Goal: Task Accomplishment & Management: Manage account settings

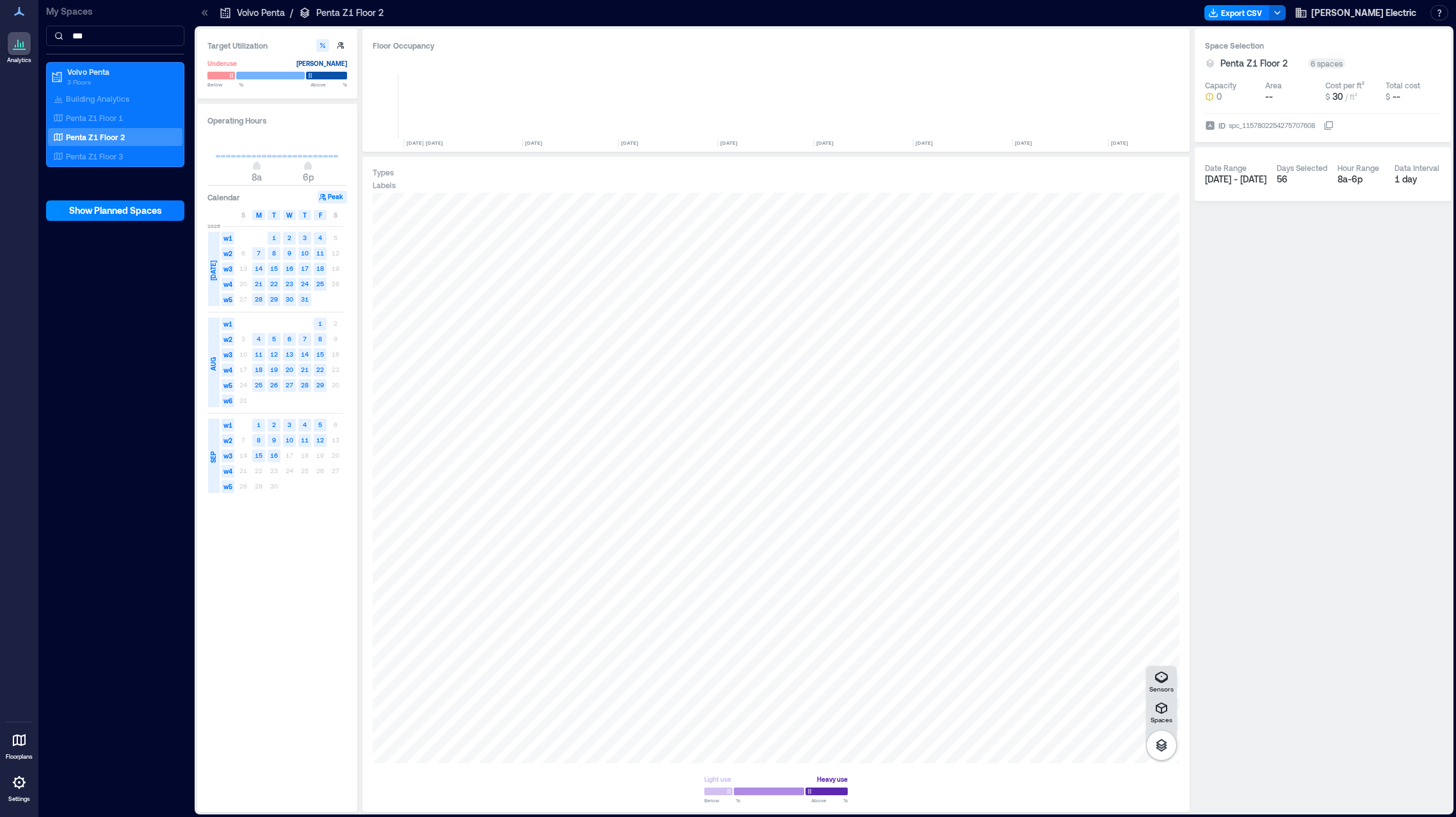
scroll to position [0, 2228]
click at [677, 522] on div "K1FSP013" at bounding box center [777, 477] width 807 height 570
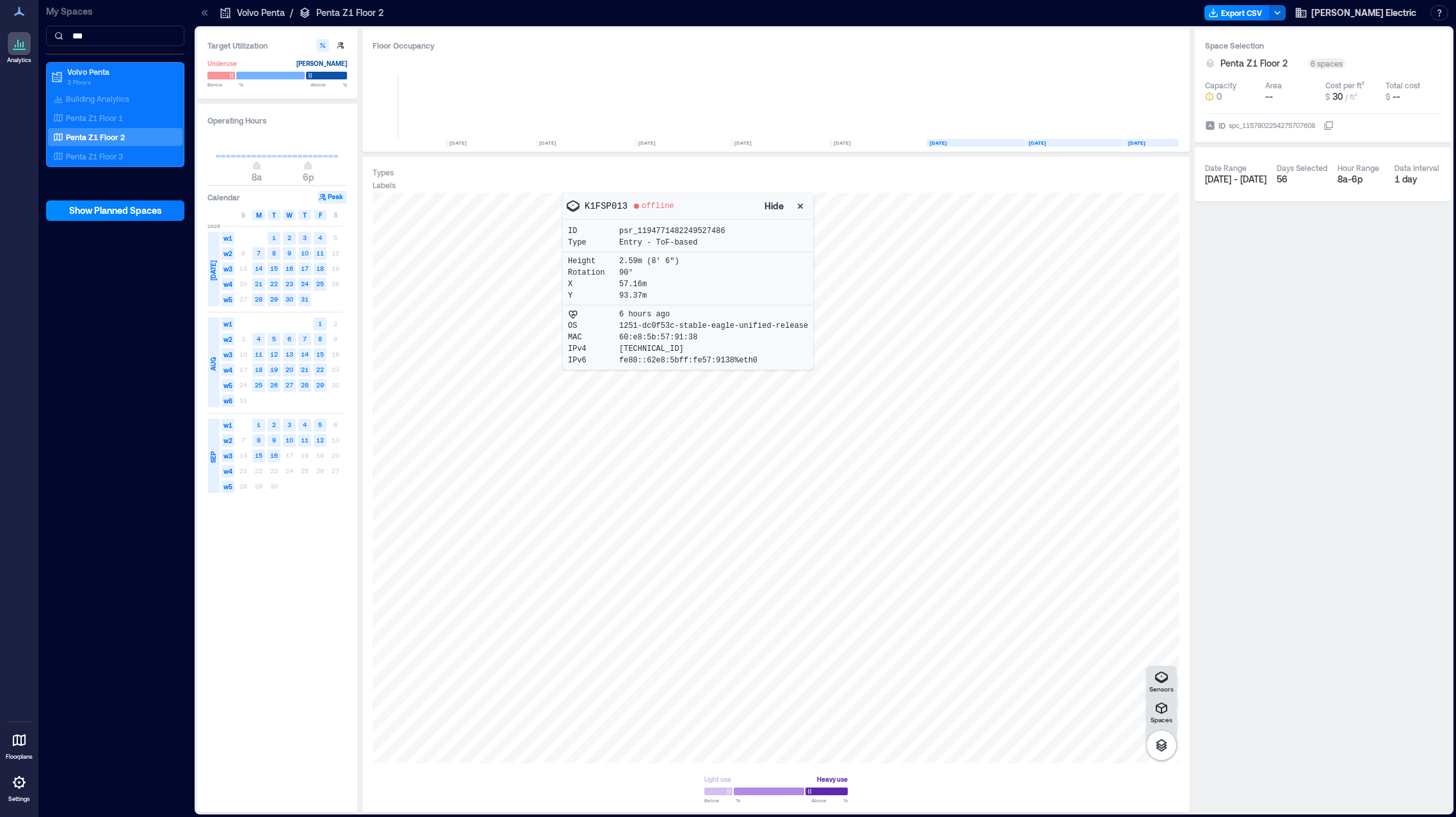
click at [19, 784] on icon at bounding box center [19, 782] width 15 height 15
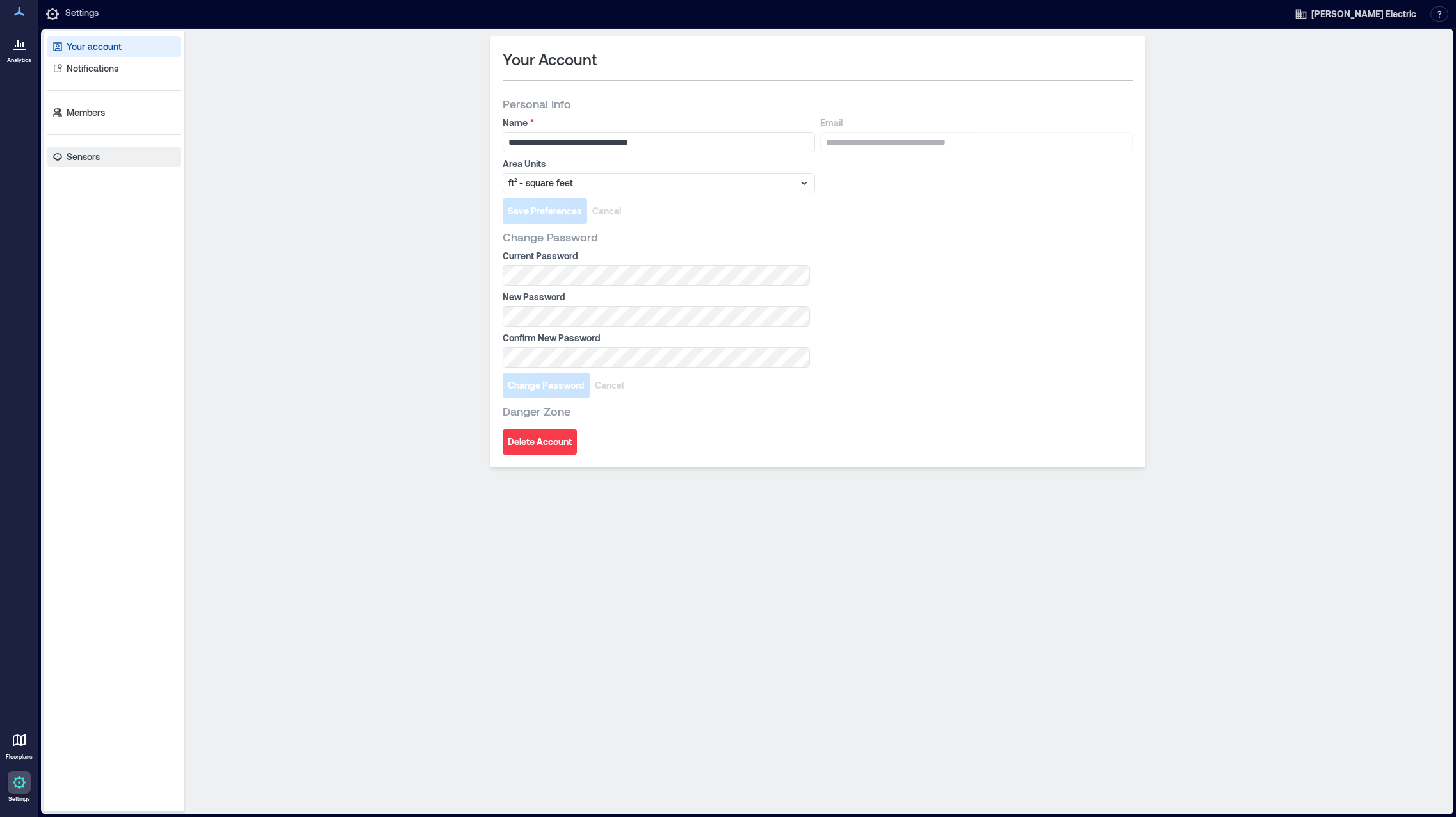
click at [82, 155] on p "Sensors" at bounding box center [83, 157] width 33 height 12
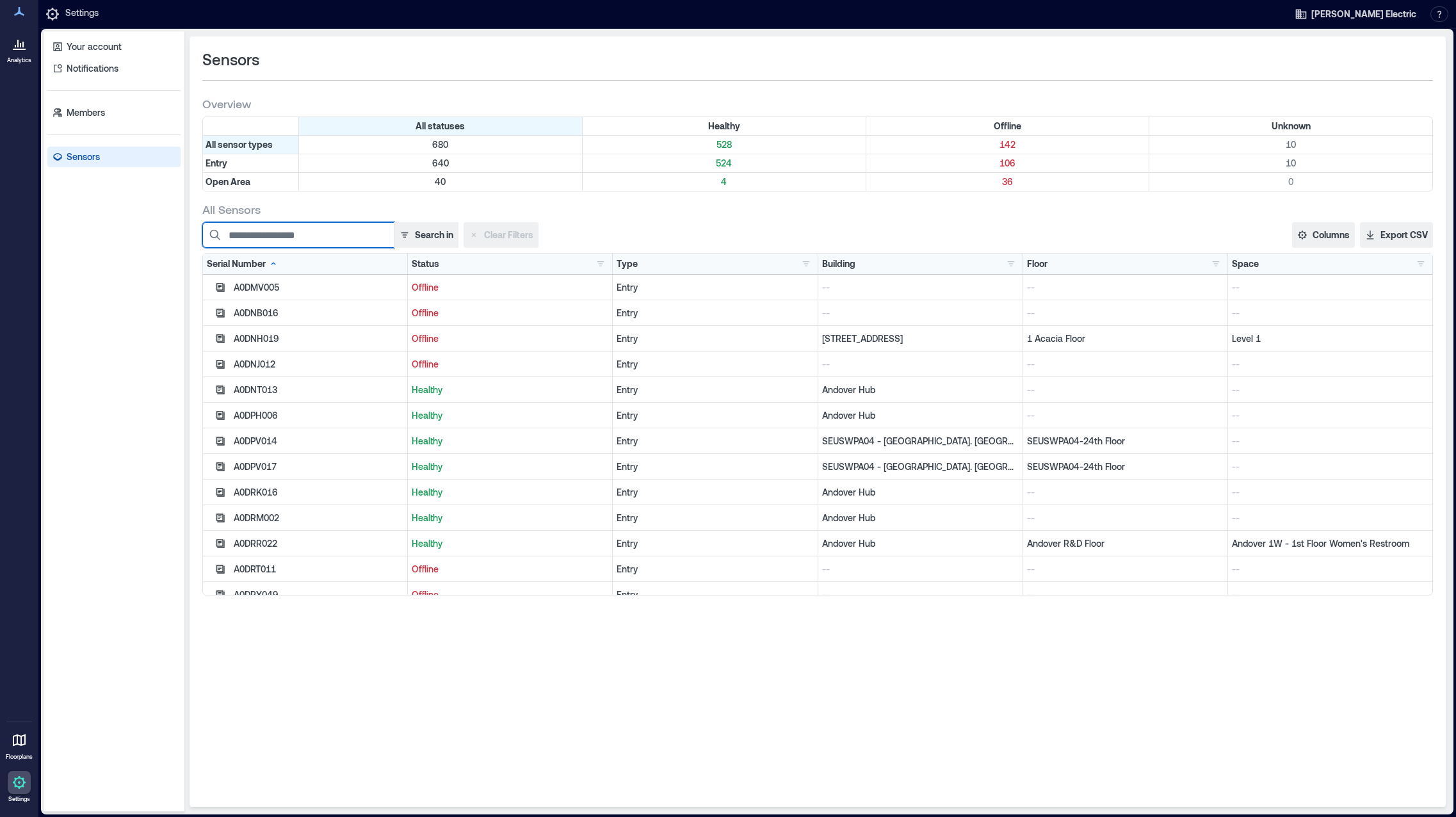
click at [322, 239] on input at bounding box center [298, 235] width 192 height 26
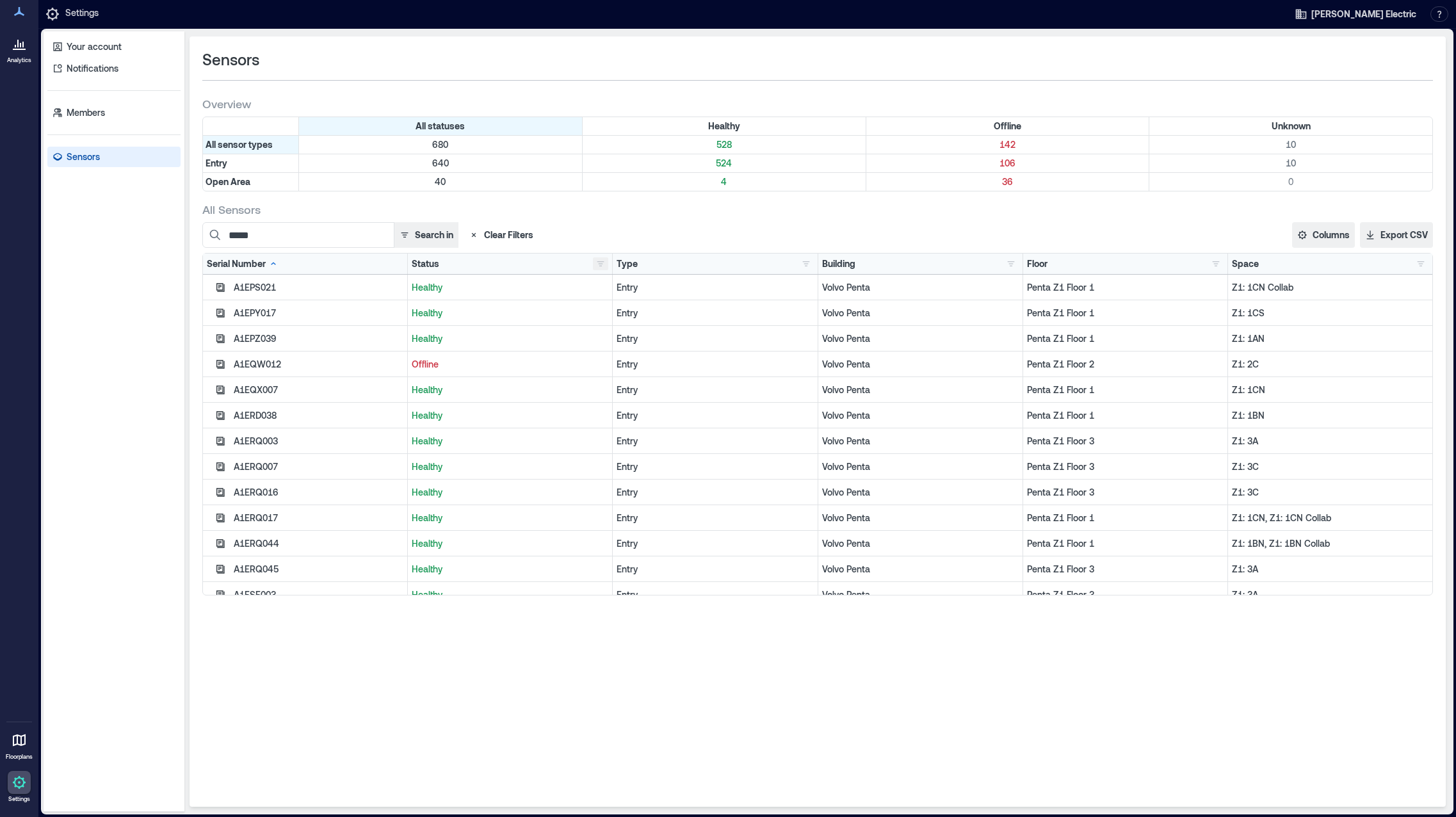
click at [597, 264] on button "button" at bounding box center [600, 263] width 15 height 12
click at [609, 310] on div "Offline 142" at bounding box center [645, 310] width 90 height 12
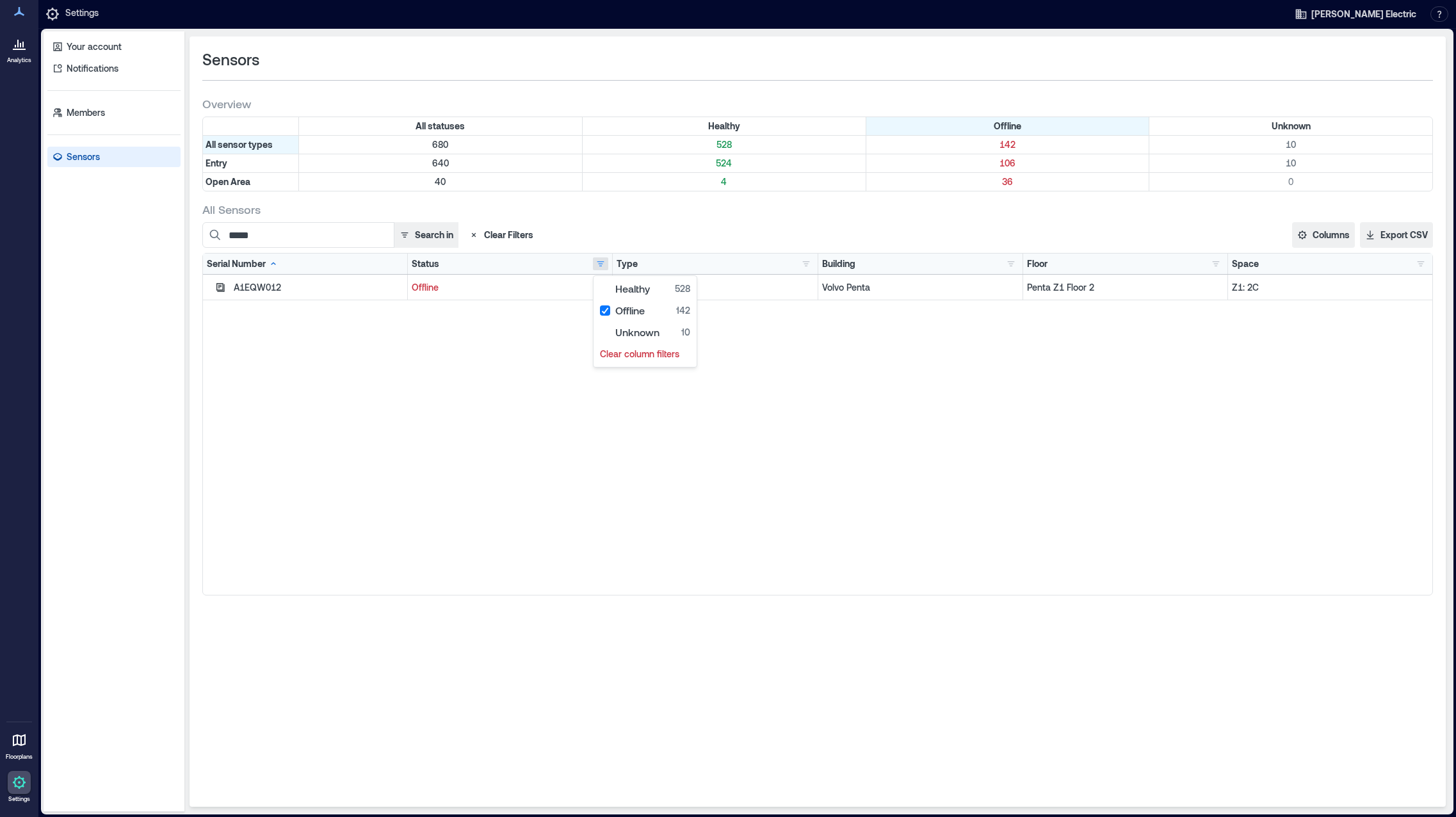
click at [450, 472] on div "A1EQW012 Offline Entry Volvo Penta Penta Z1 Floor 2 Z1: 2C" at bounding box center [817, 434] width 1229 height 320
click at [333, 238] on input "*****" at bounding box center [298, 235] width 192 height 26
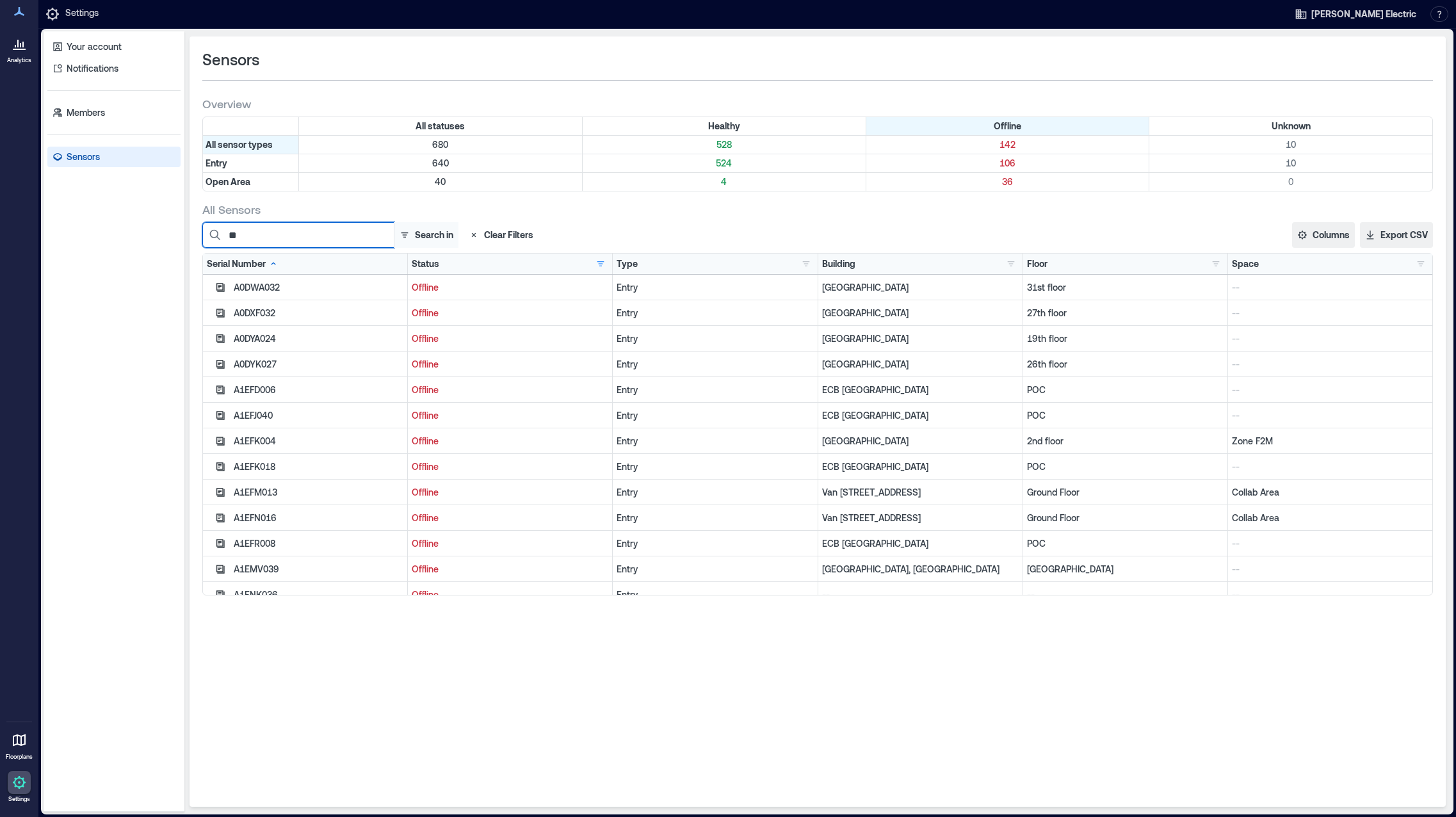
type input "*"
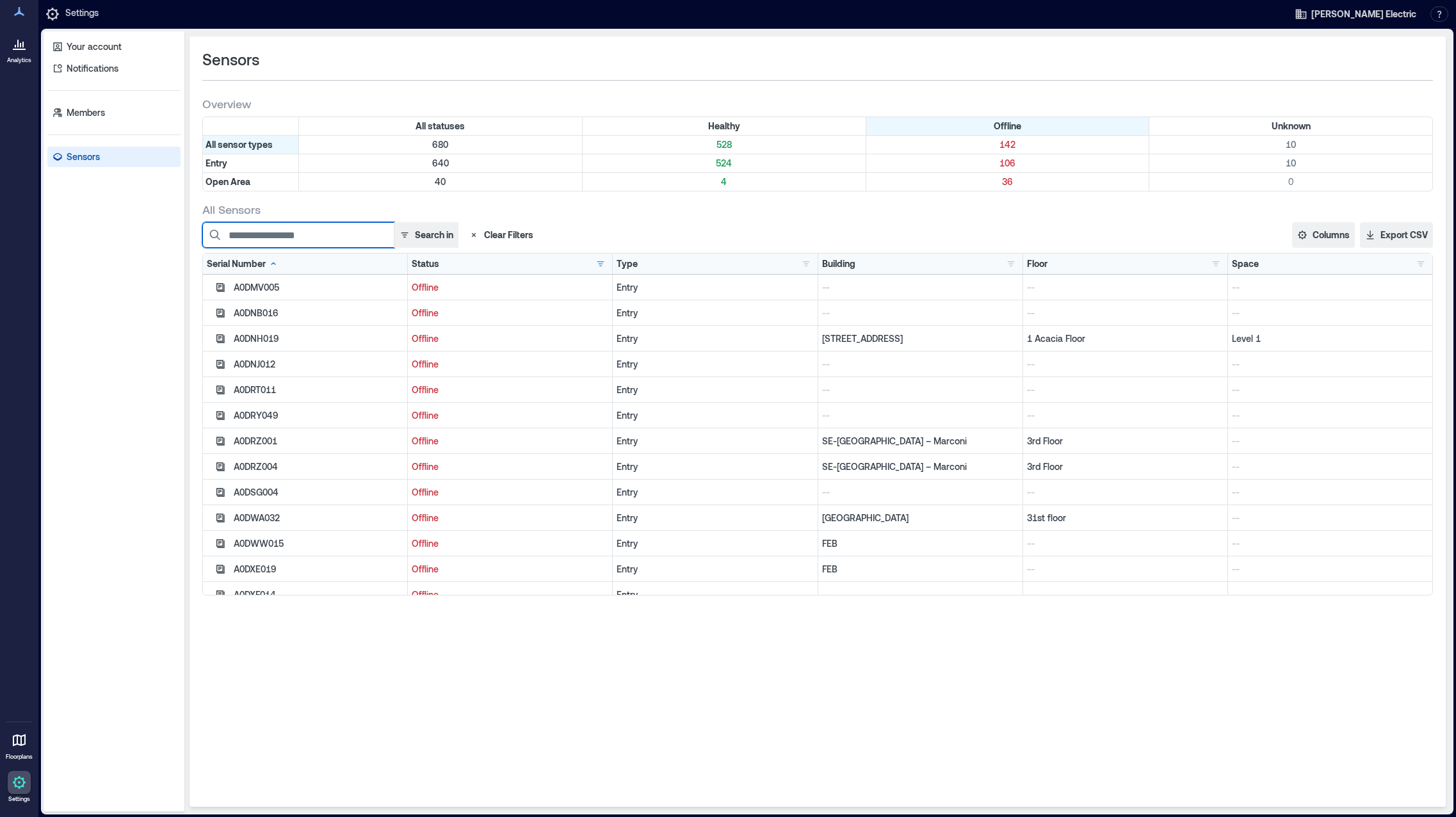
click at [294, 234] on input at bounding box center [298, 235] width 192 height 26
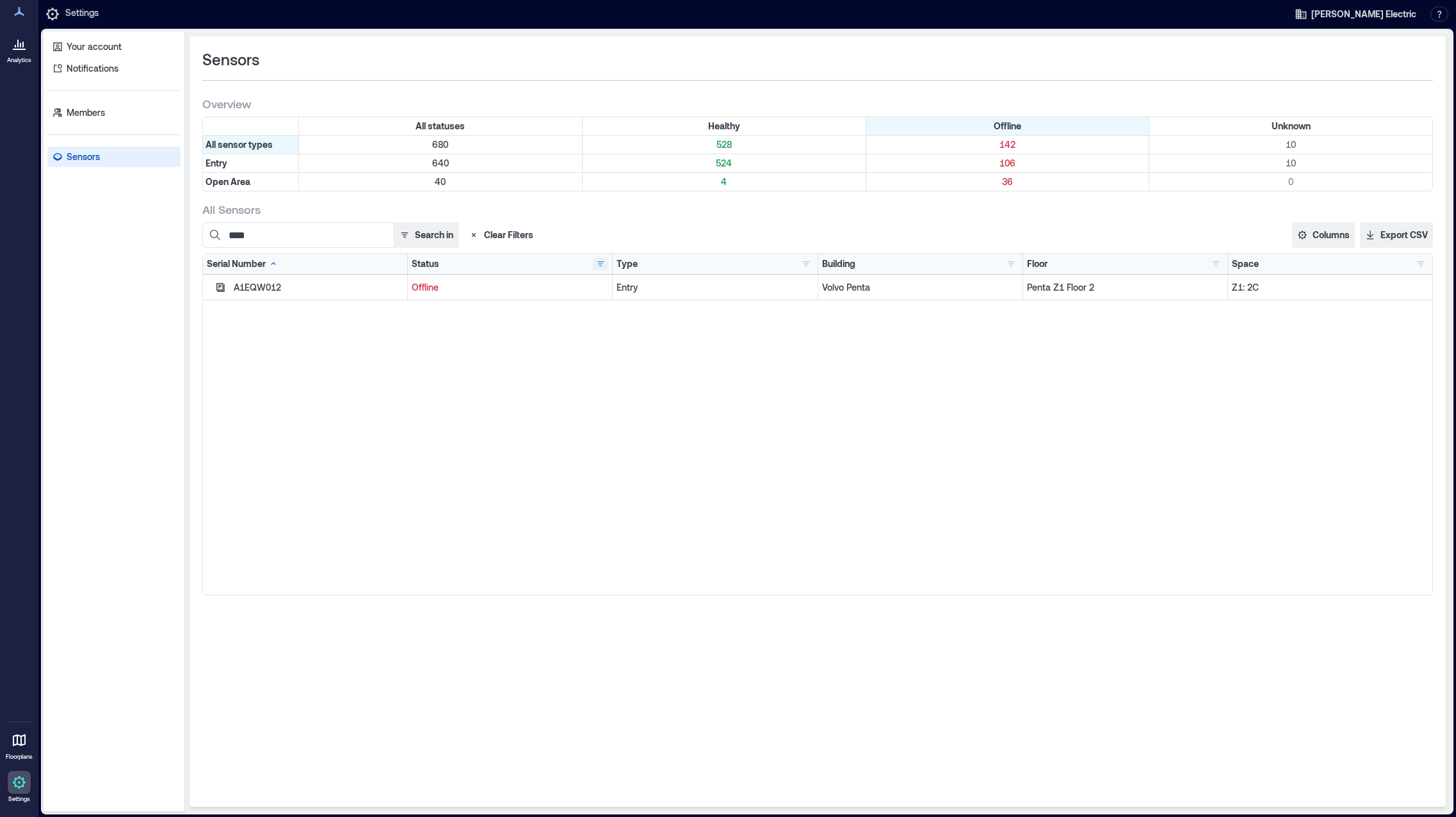
click at [599, 261] on button "button" at bounding box center [600, 263] width 15 height 12
click at [608, 310] on div "Offline 142" at bounding box center [645, 310] width 90 height 12
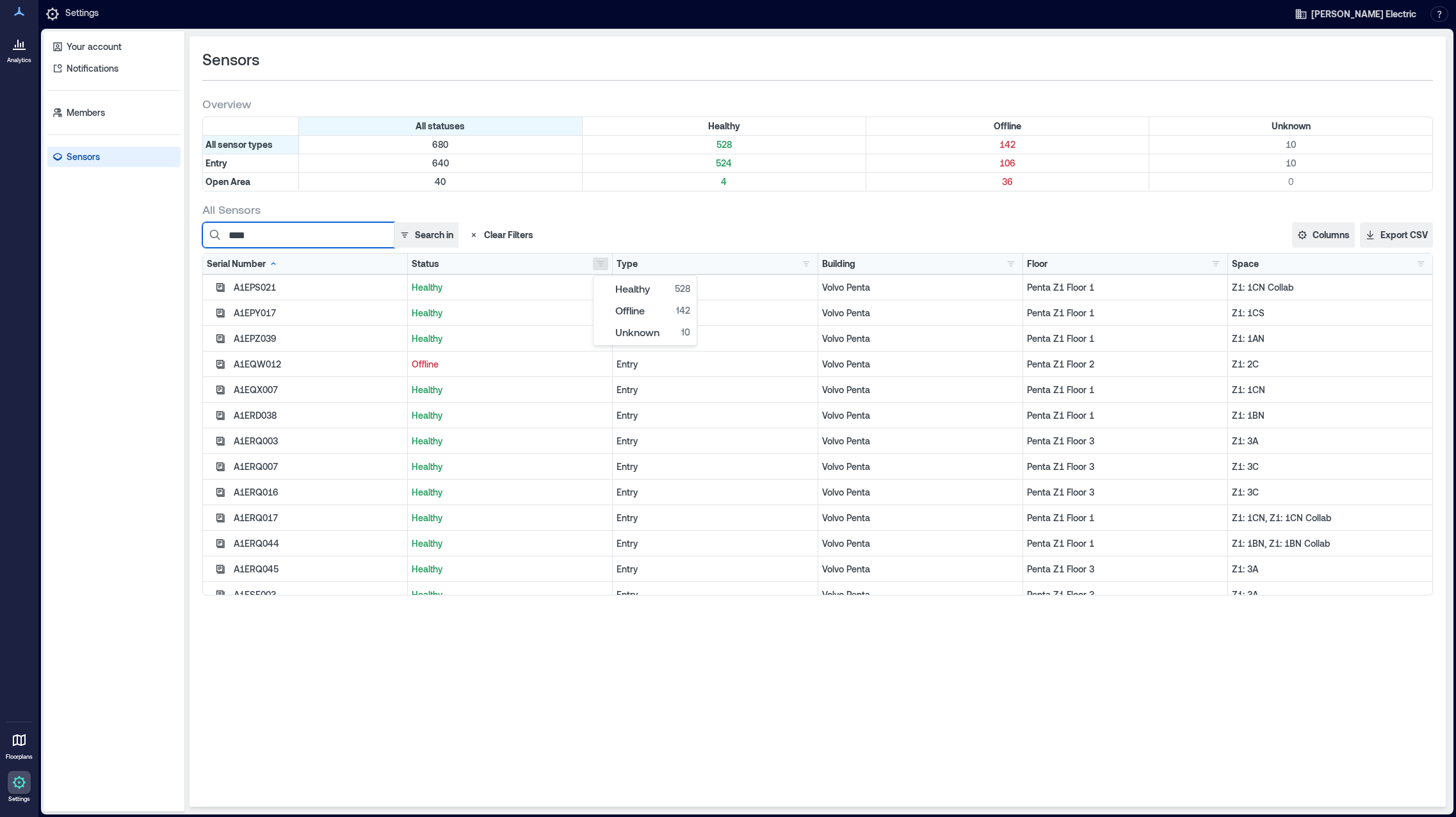
click at [300, 239] on input "****" at bounding box center [298, 235] width 192 height 26
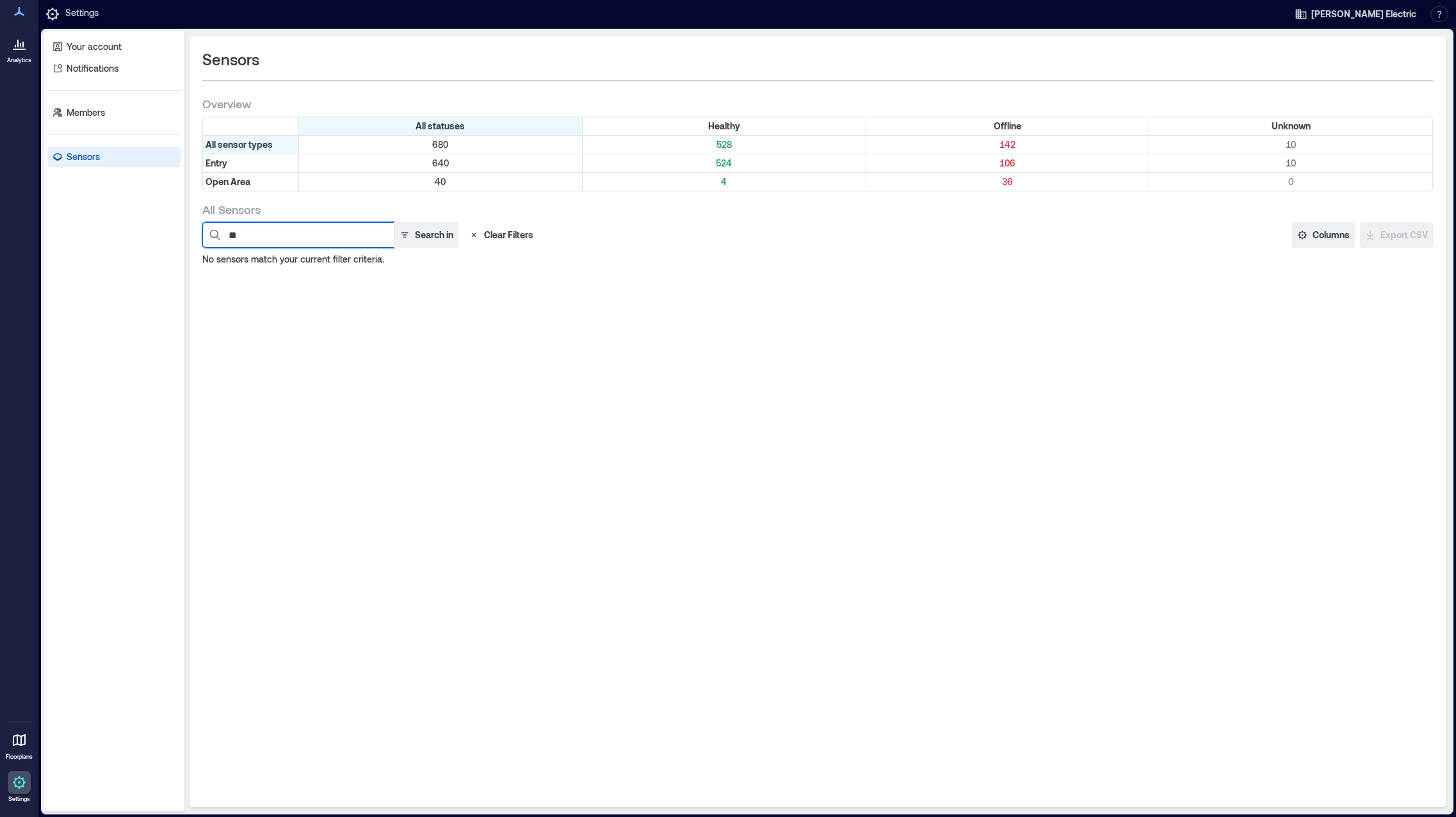
type input "*"
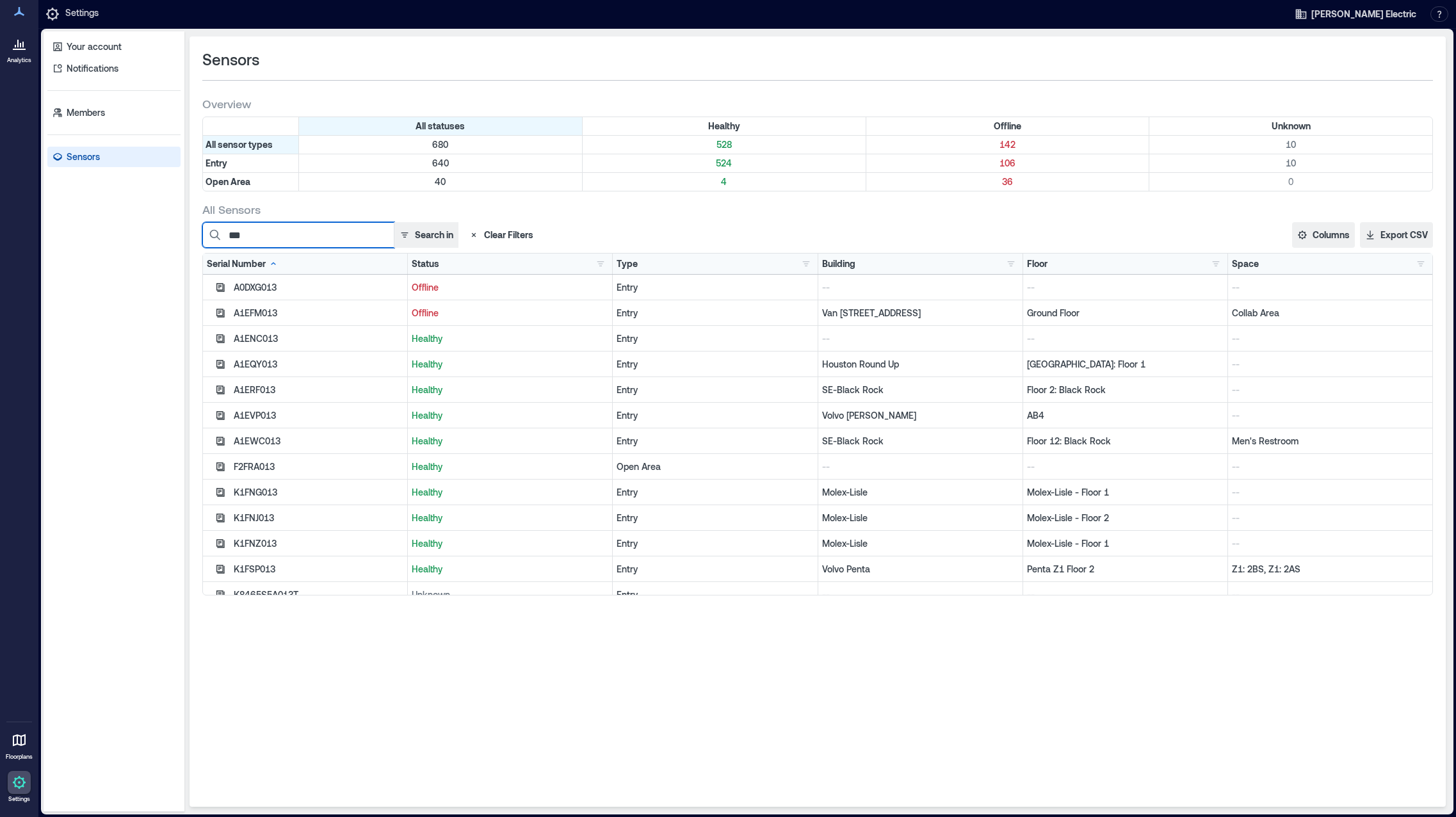
scroll to position [38, 0]
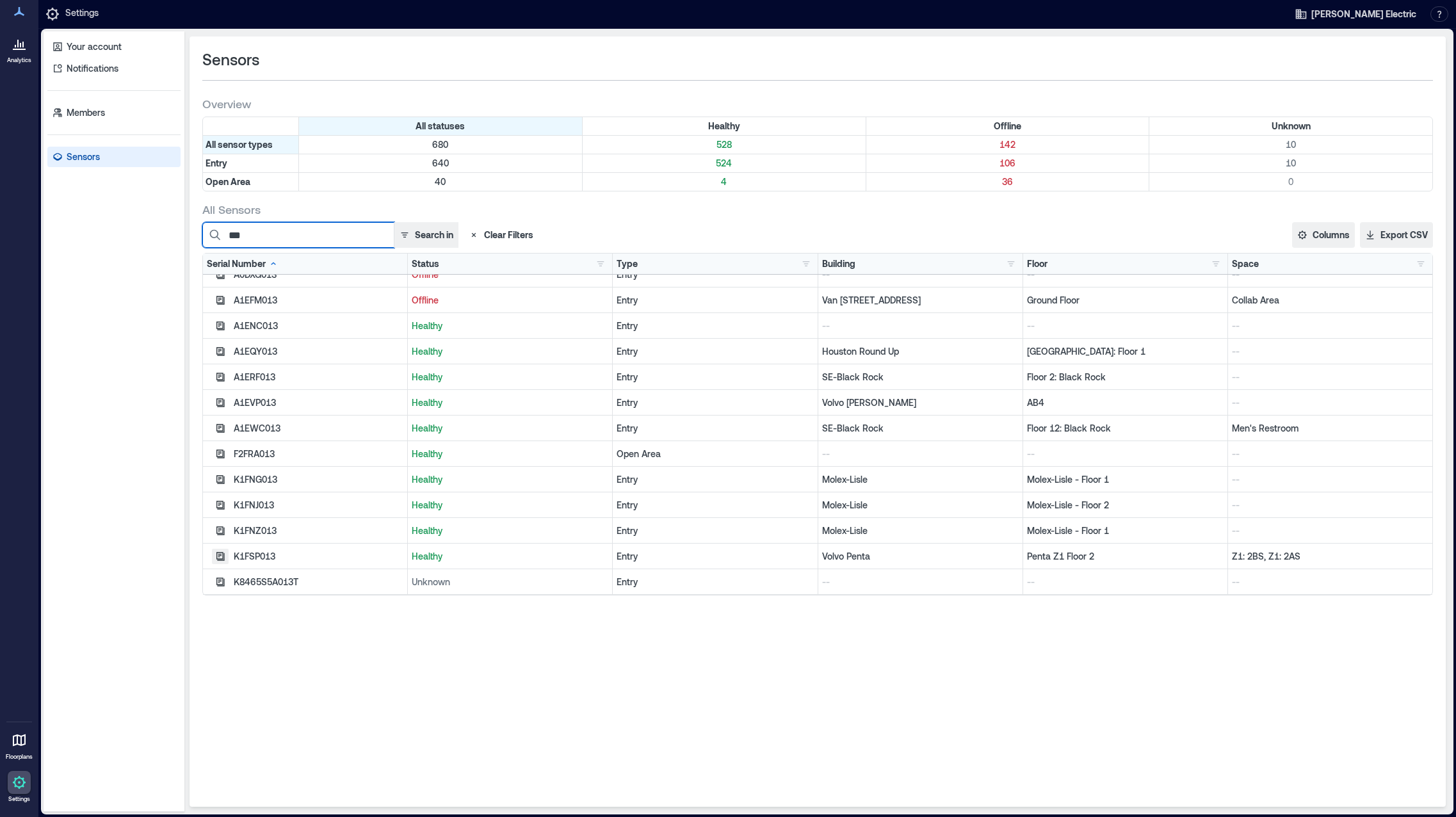
type input "***"
click at [216, 552] on icon "button" at bounding box center [220, 556] width 10 height 10
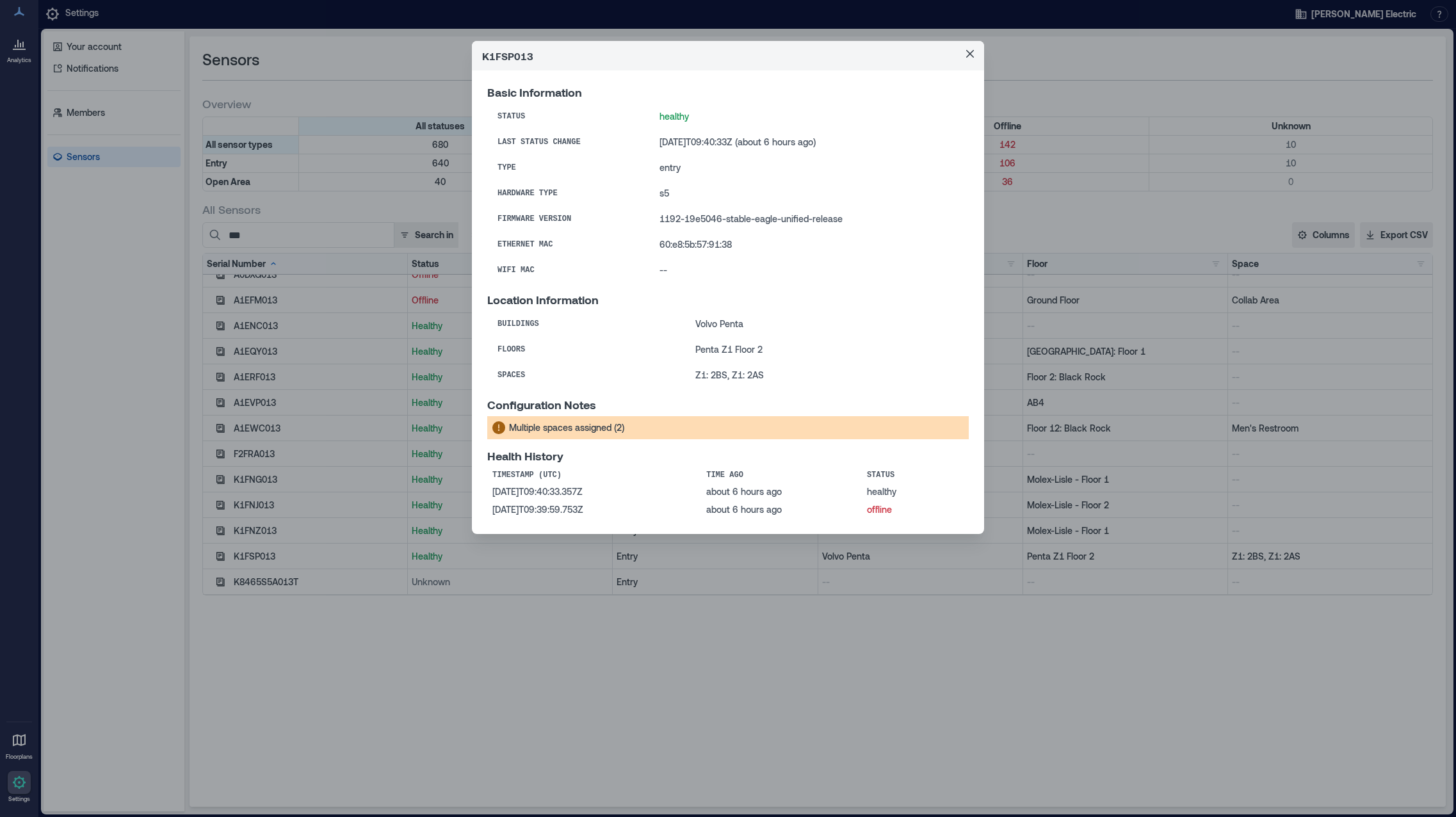
click at [498, 432] on icon at bounding box center [499, 428] width 12 height 12
click at [606, 434] on p "Multiple spaces assigned (2)" at bounding box center [566, 428] width 115 height 12
click at [621, 431] on p "Multiple spaces assigned (2)" at bounding box center [566, 428] width 115 height 12
click at [695, 435] on div "Multiple spaces assigned (2)" at bounding box center [728, 427] width 482 height 23
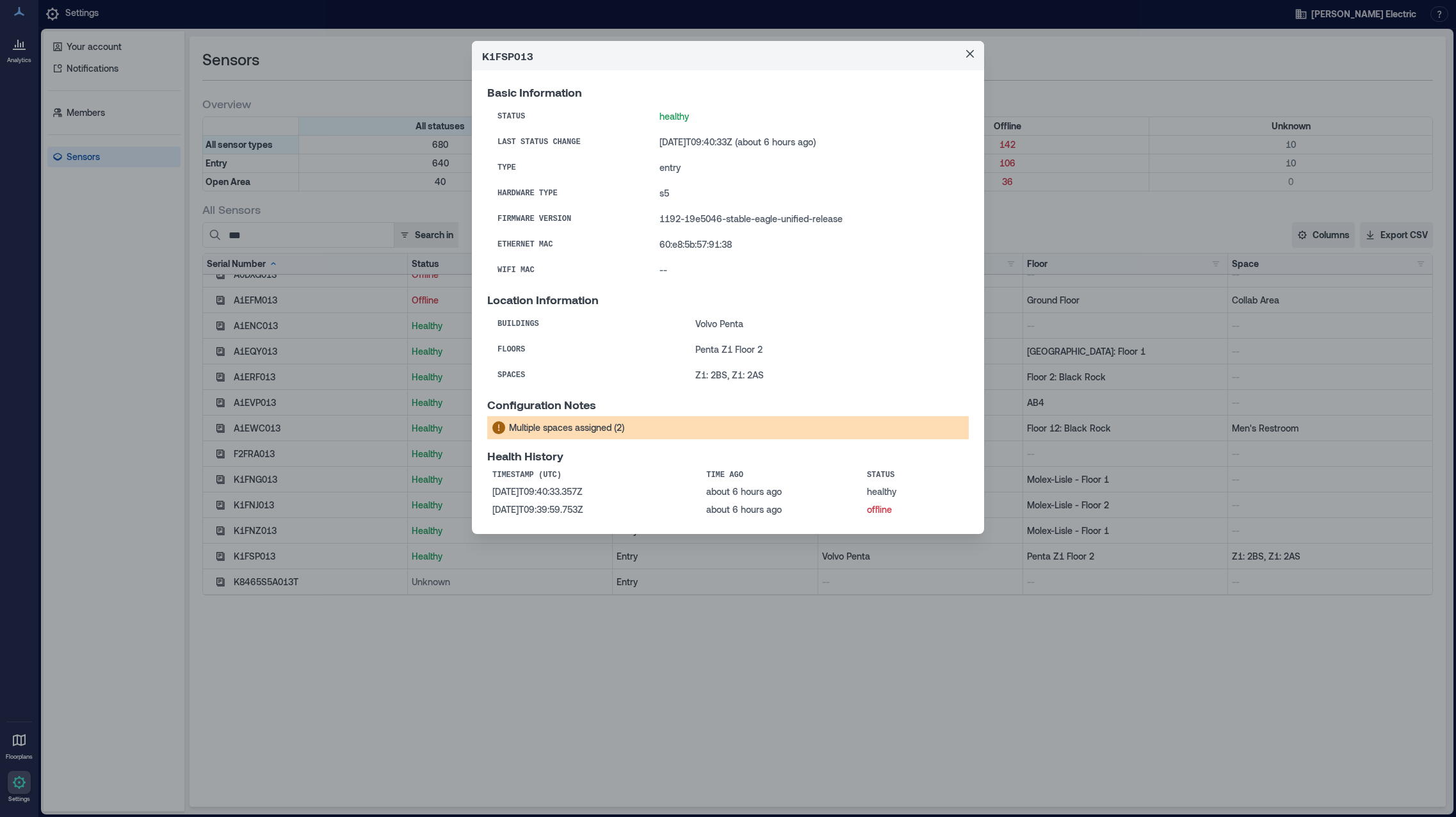
click at [695, 435] on div "Multiple spaces assigned (2)" at bounding box center [728, 427] width 482 height 23
drag, startPoint x: 969, startPoint y: 51, endPoint x: 954, endPoint y: 52, distance: 15.0
click at [969, 51] on icon "Close" at bounding box center [970, 53] width 8 height 8
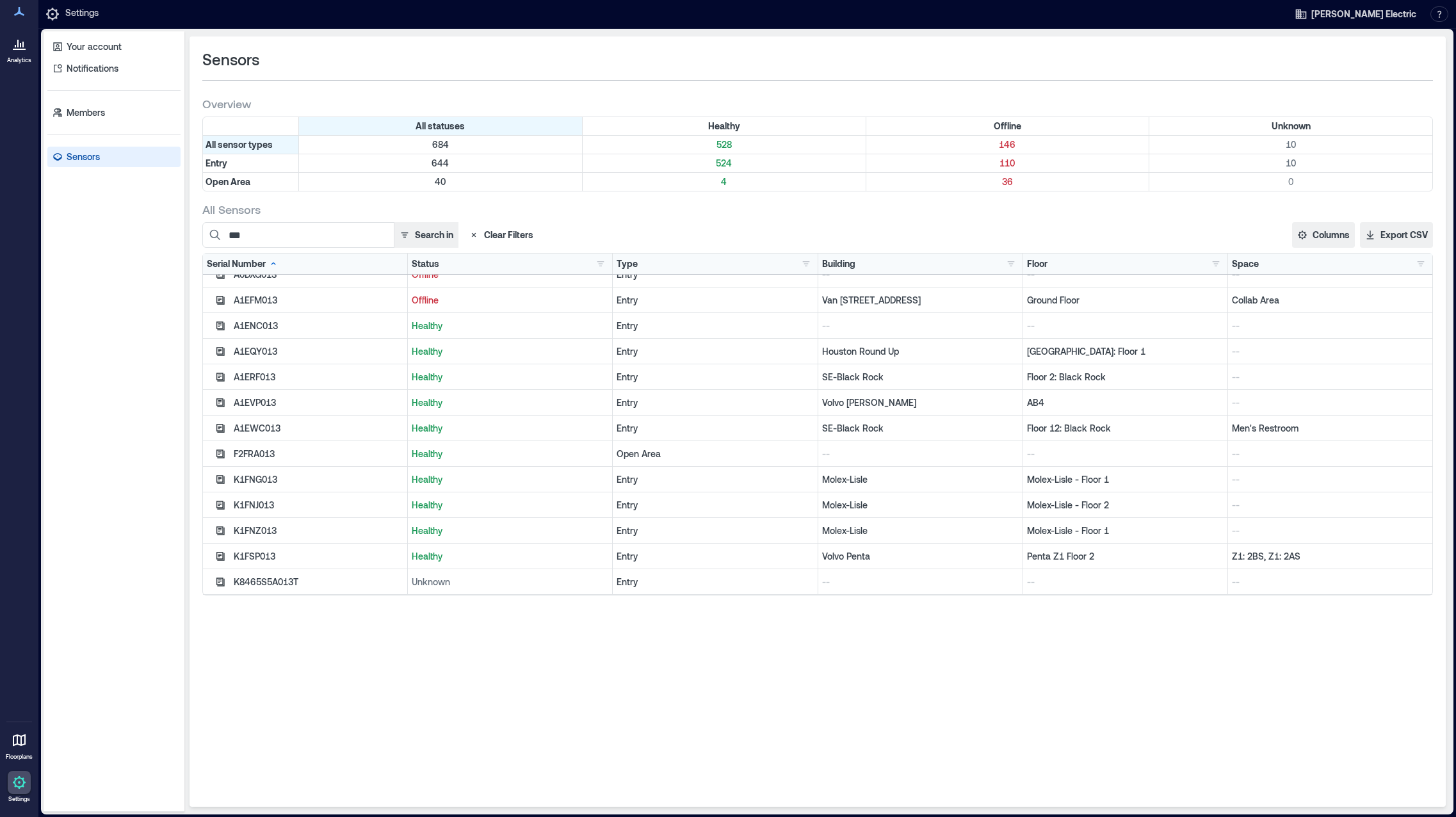
click at [16, 16] on icon at bounding box center [19, 11] width 10 height 9
click at [15, 47] on icon at bounding box center [15, 46] width 1 height 3
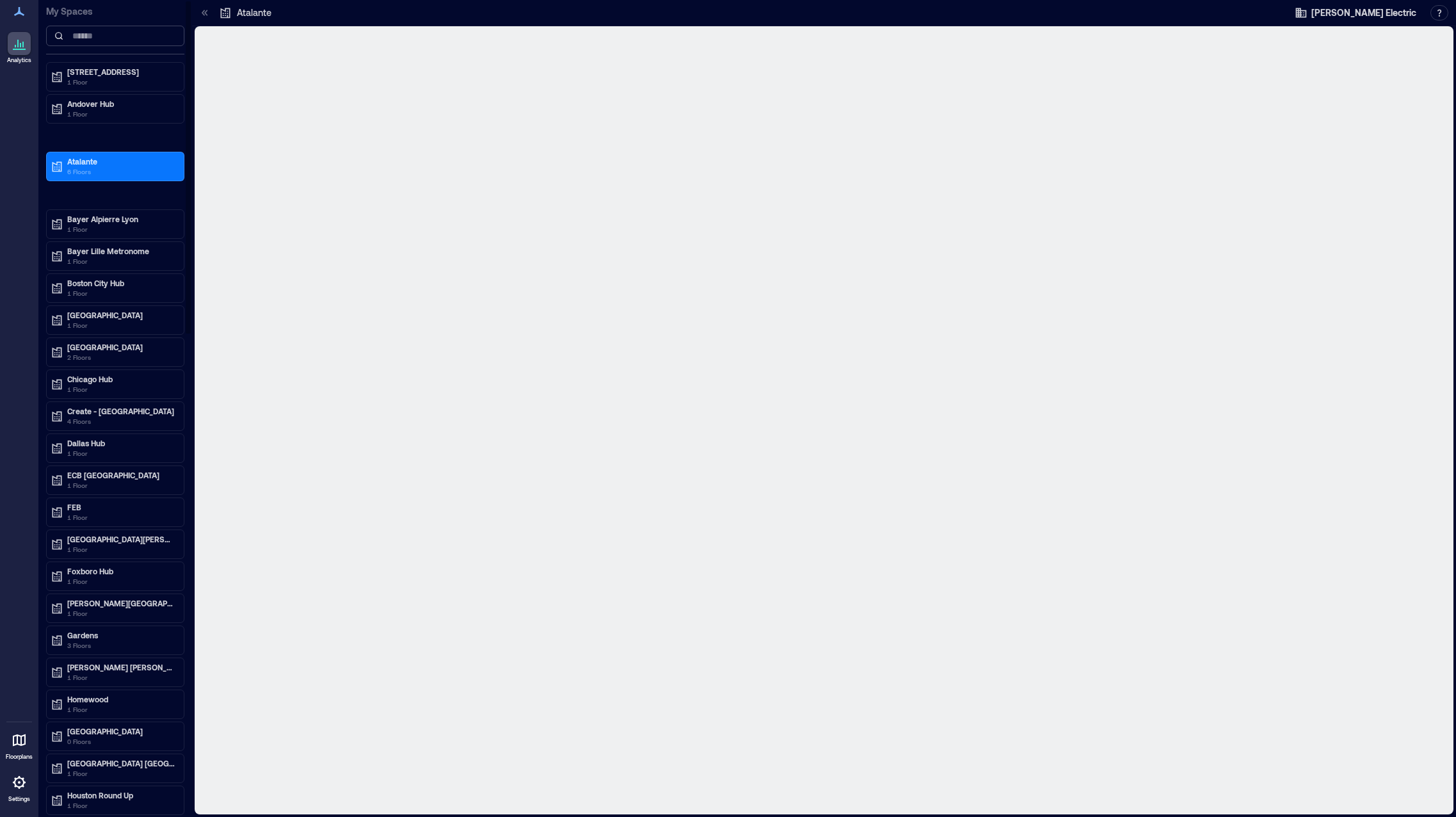
click at [107, 40] on input at bounding box center [116, 36] width 139 height 21
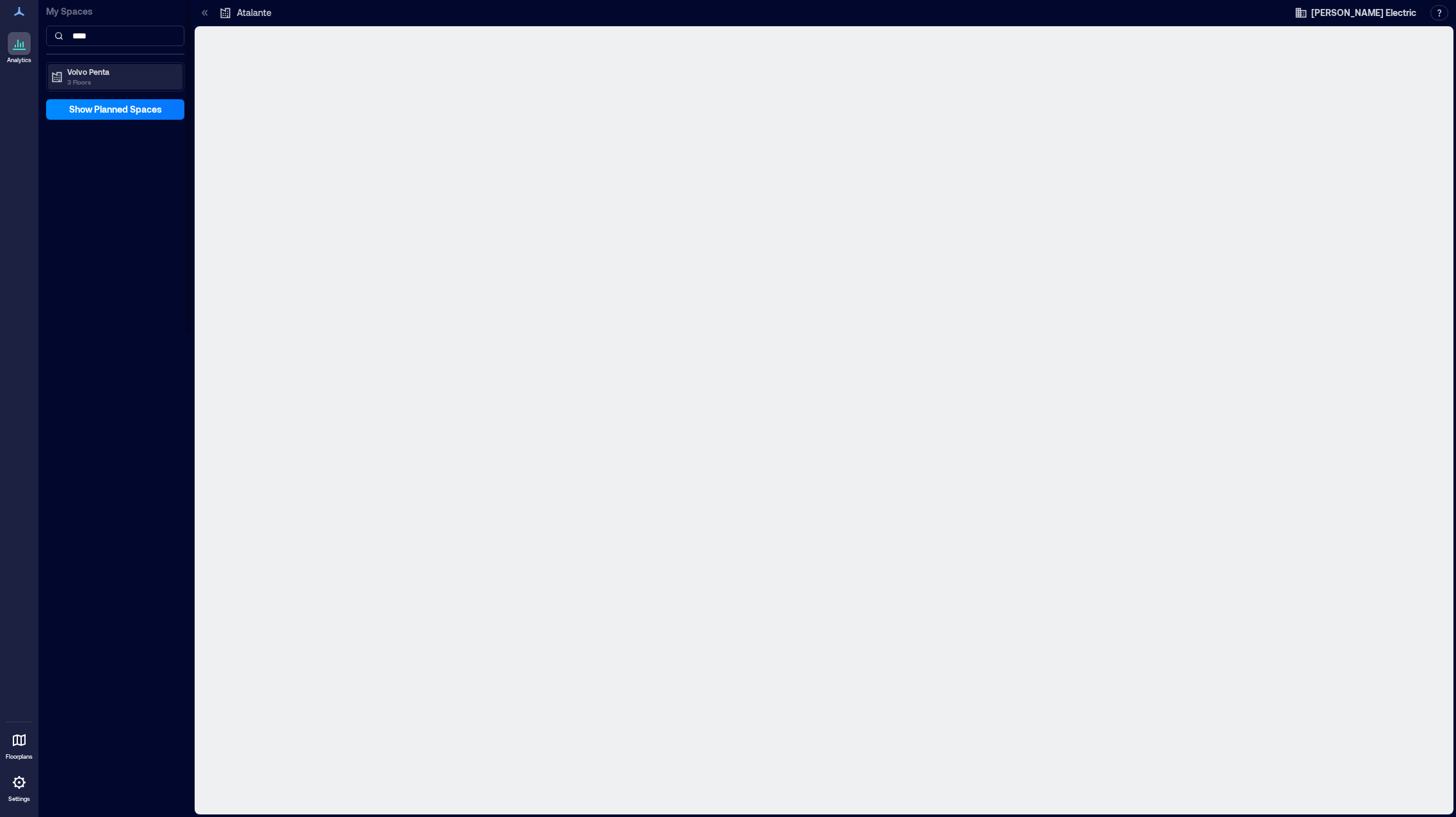
type input "****"
click at [83, 73] on p "Volvo Penta" at bounding box center [121, 71] width 107 height 10
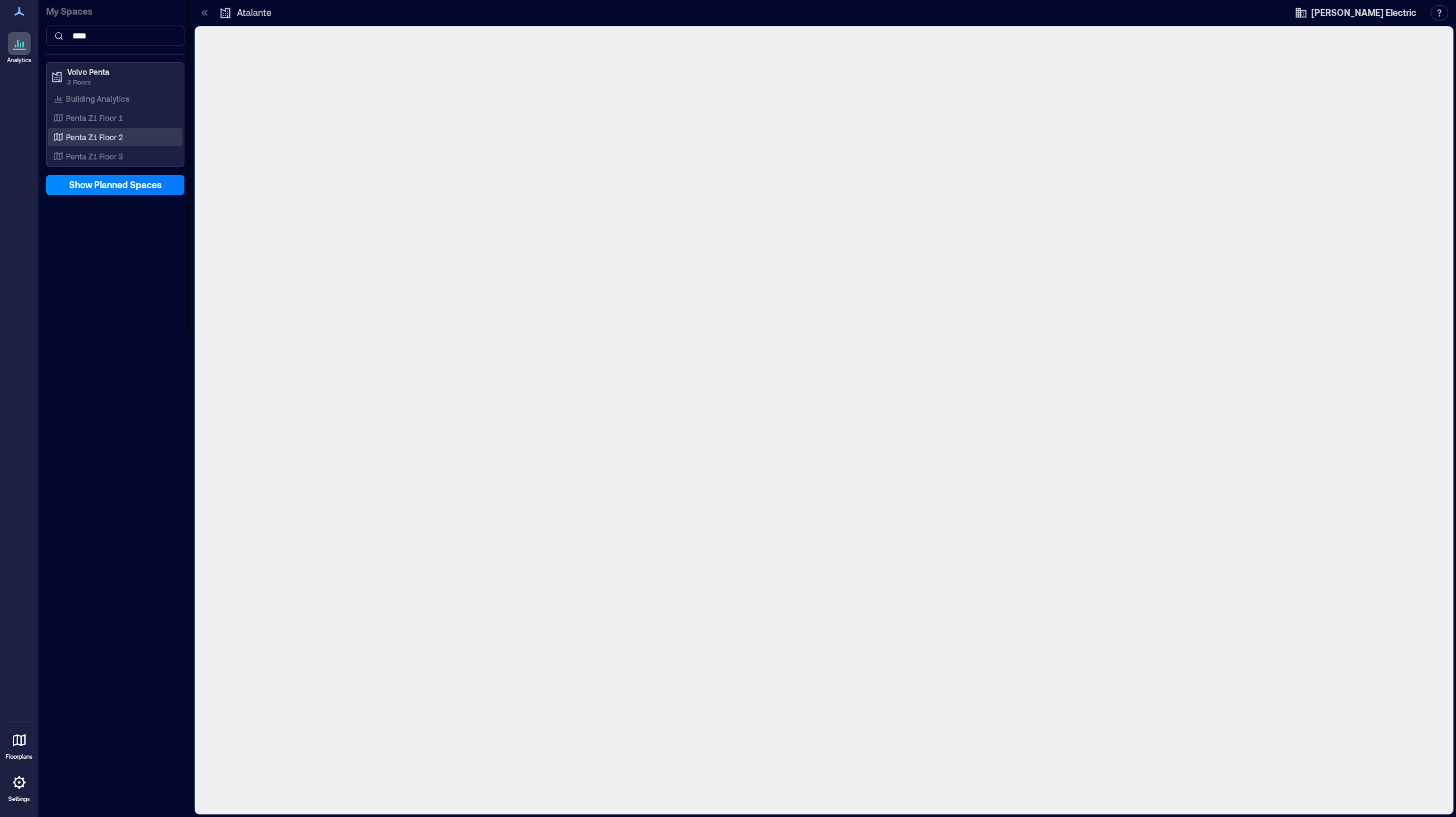
click at [92, 139] on p "Penta Z1 Floor 2" at bounding box center [94, 137] width 57 height 10
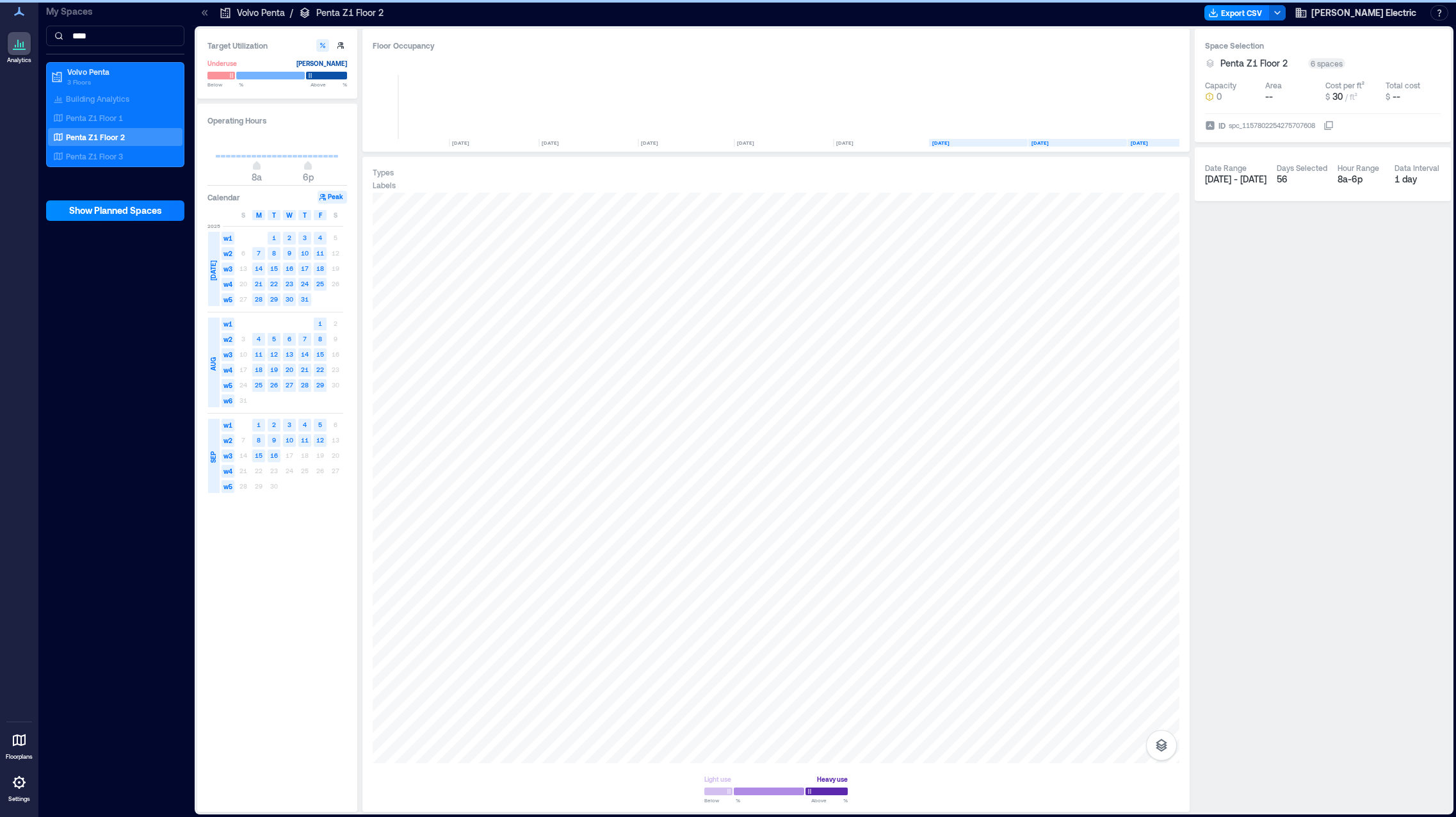
scroll to position [0, 2228]
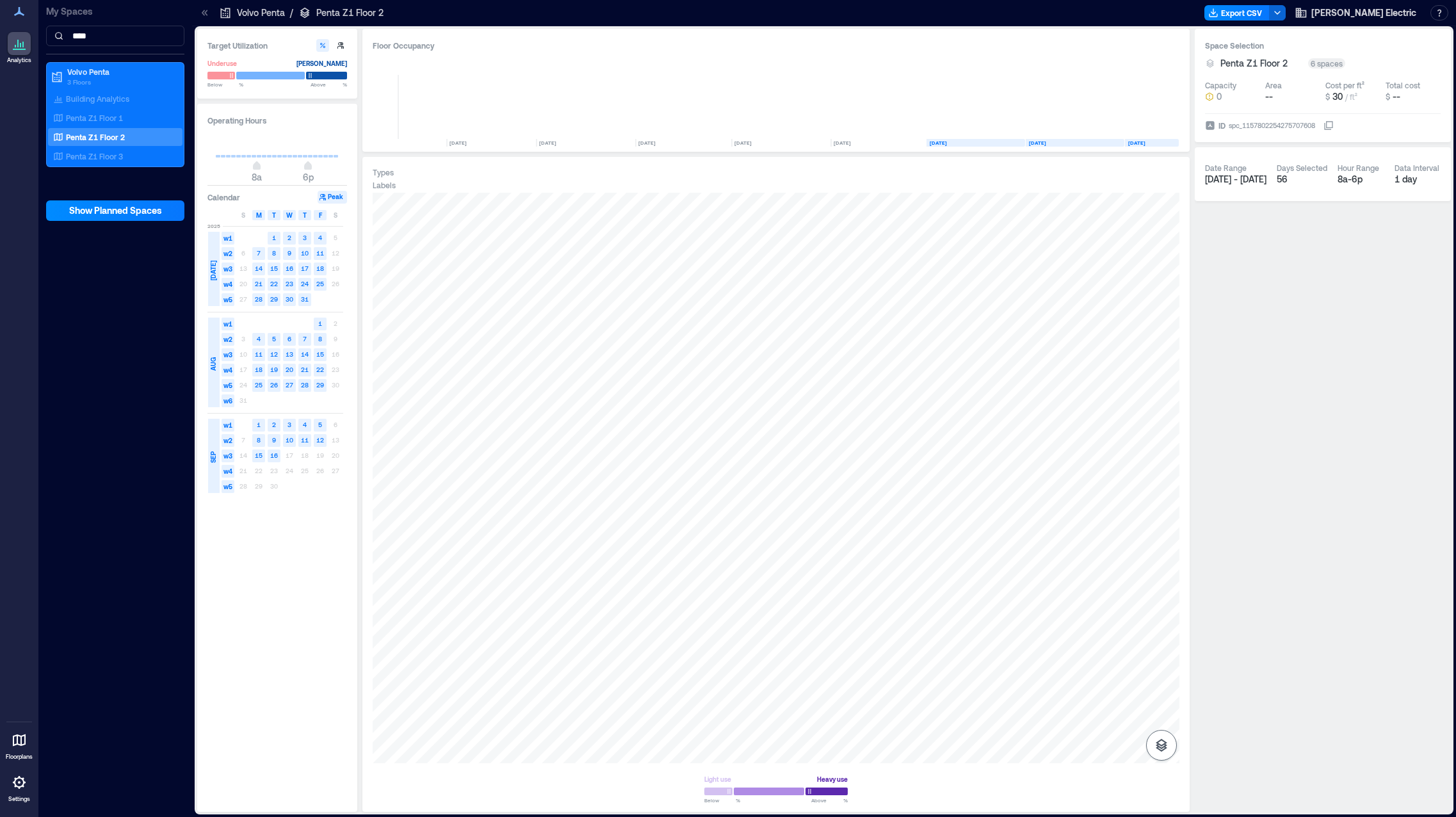
click at [1163, 741] on icon "button" at bounding box center [1161, 745] width 12 height 12
click at [1163, 683] on icon "button" at bounding box center [1161, 677] width 15 height 15
click at [893, 763] on div "Spaces Sensors Light use Heavy use Below ** % Above ** %" at bounding box center [777, 497] width 807 height 608
click at [902, 520] on div at bounding box center [777, 477] width 807 height 570
click at [1164, 708] on icon "button" at bounding box center [1161, 708] width 12 height 12
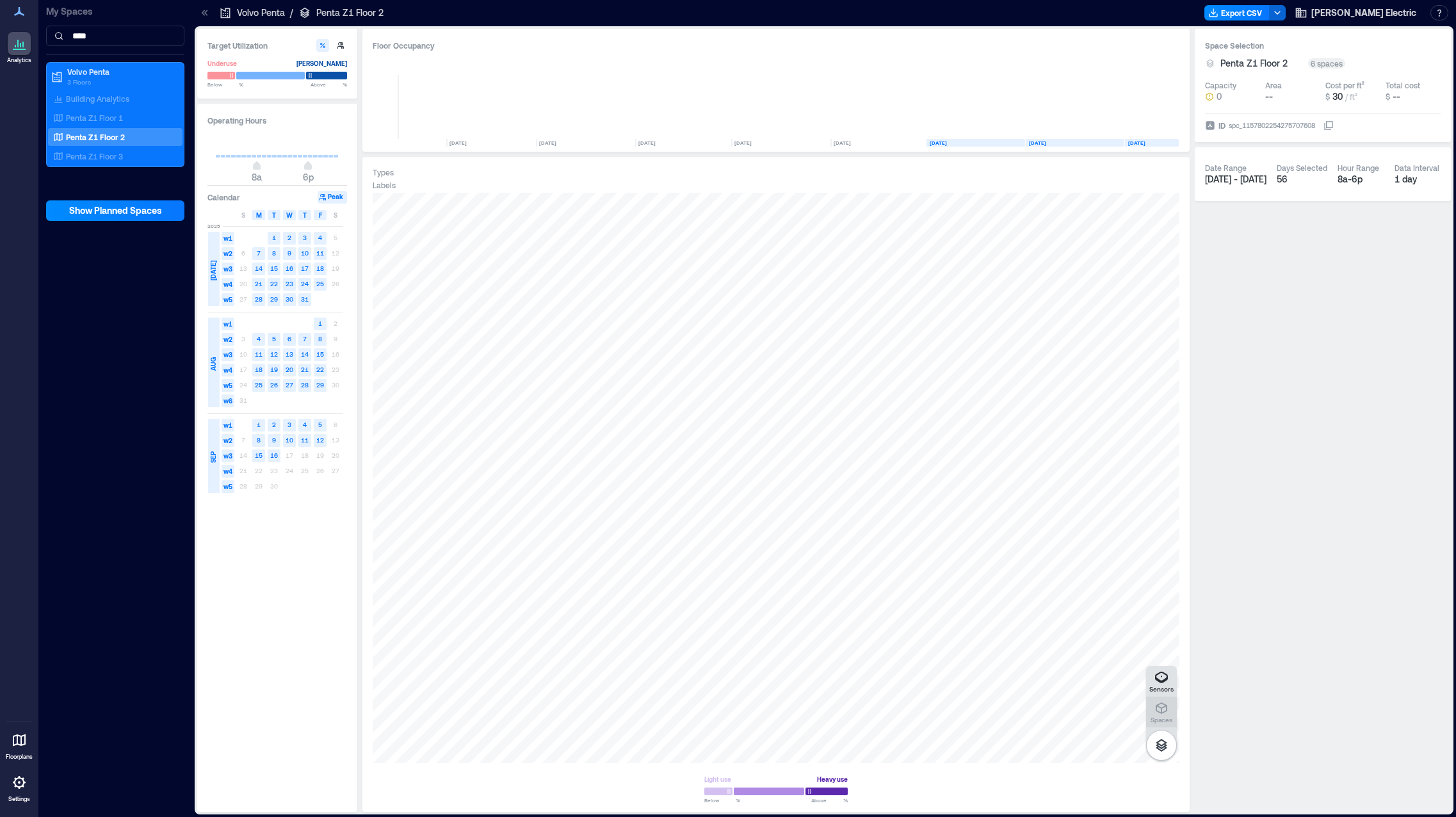
click at [1164, 705] on icon "button" at bounding box center [1161, 708] width 12 height 12
click at [876, 502] on div at bounding box center [777, 477] width 807 height 570
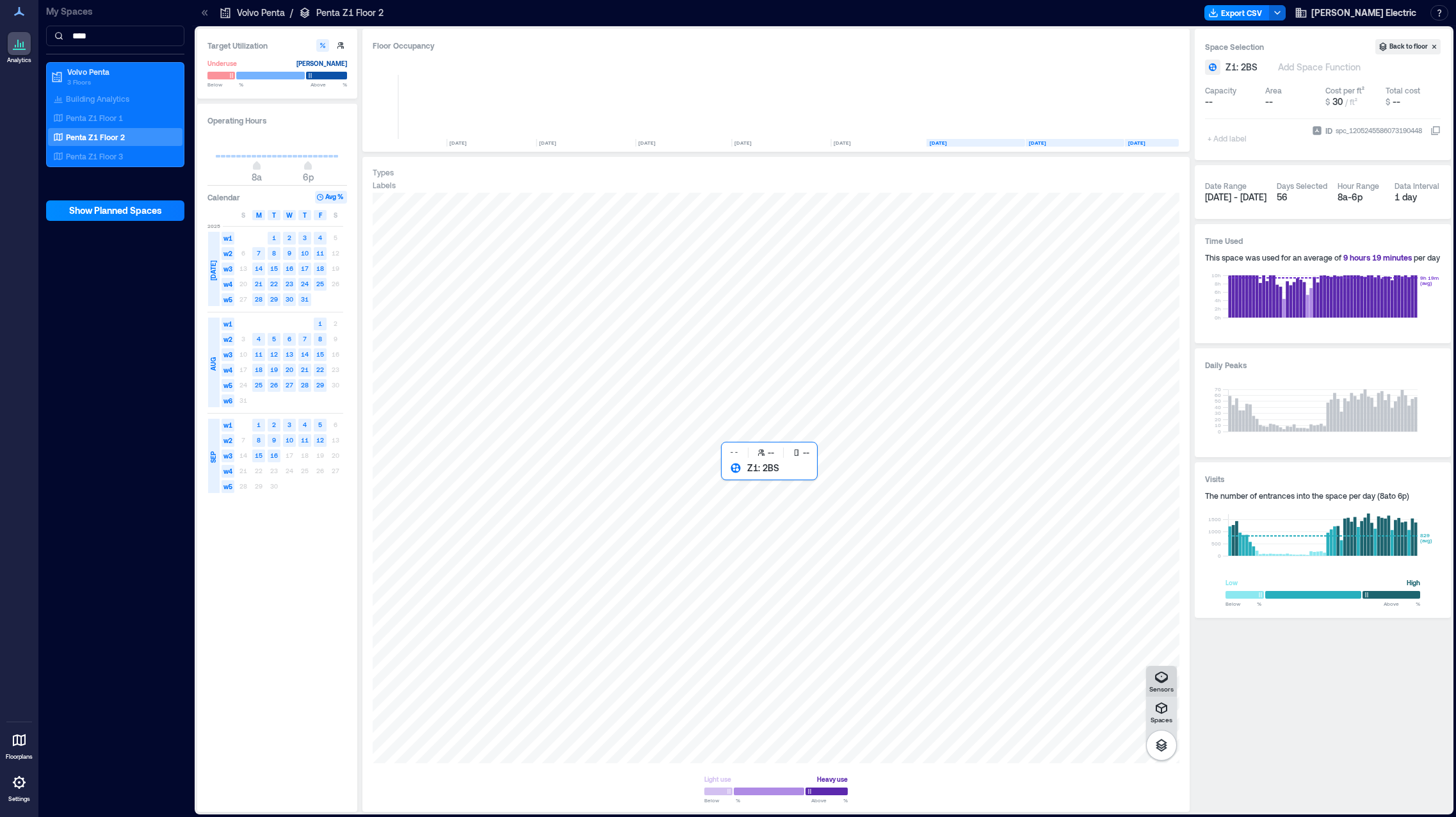
click at [1003, 531] on div at bounding box center [777, 477] width 807 height 570
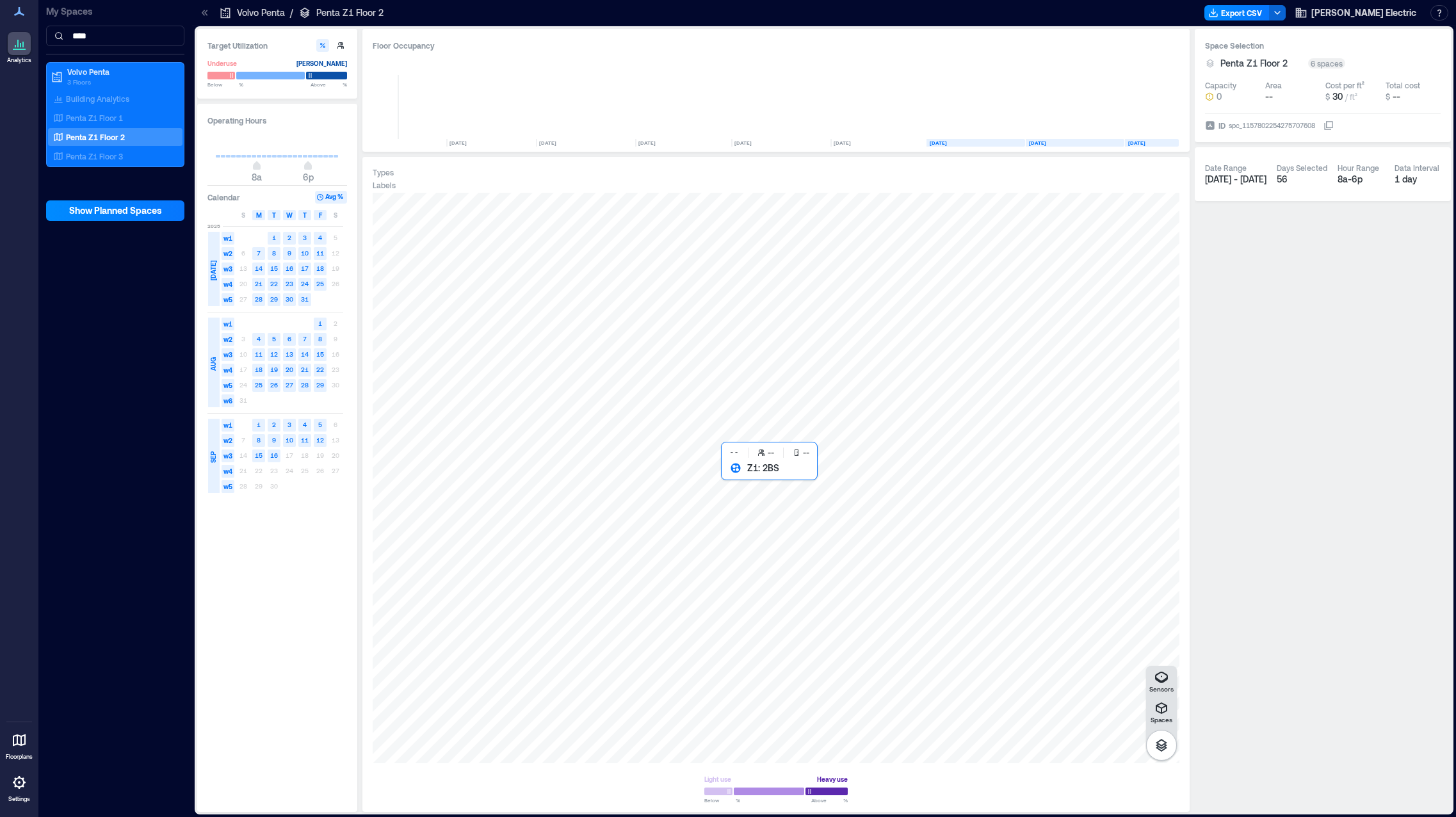
click at [1003, 530] on div at bounding box center [777, 477] width 807 height 570
